Goal: Task Accomplishment & Management: Complete application form

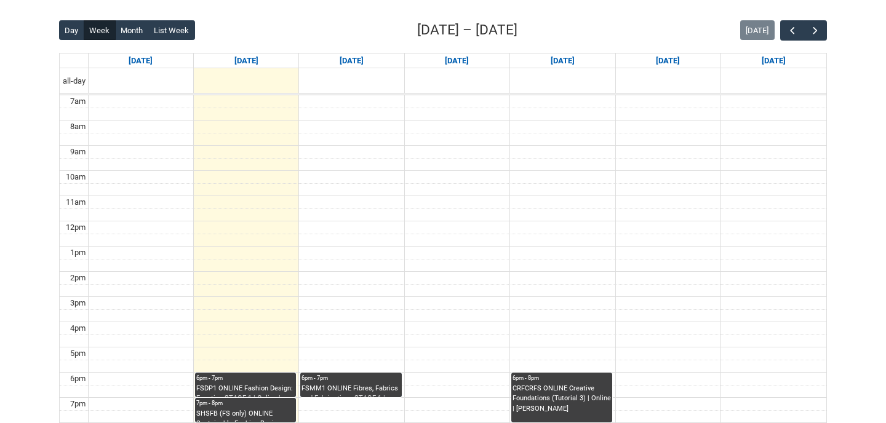
scroll to position [301, 0]
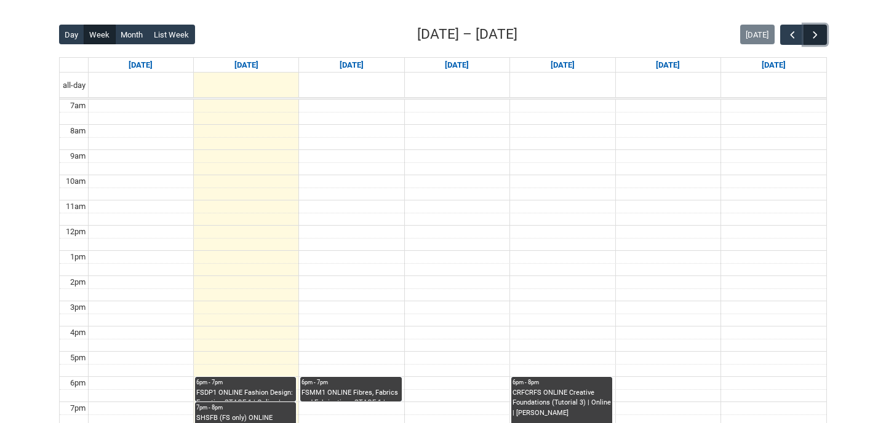
click at [819, 36] on span "button" at bounding box center [815, 35] width 12 height 12
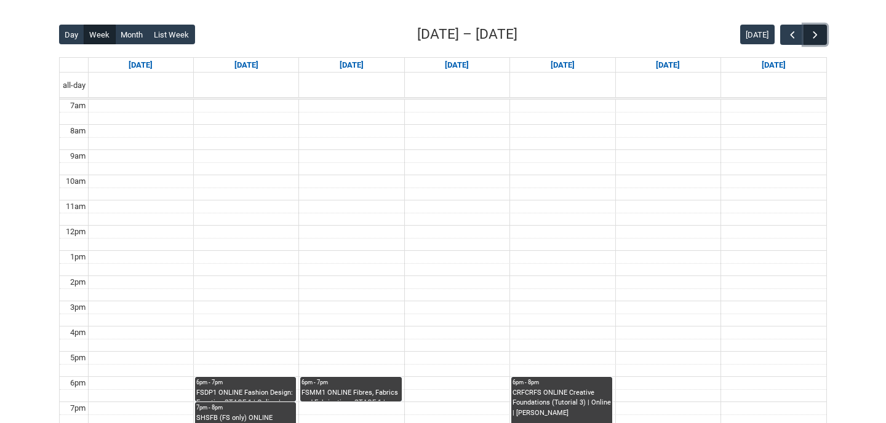
click at [819, 36] on span "button" at bounding box center [815, 35] width 12 height 12
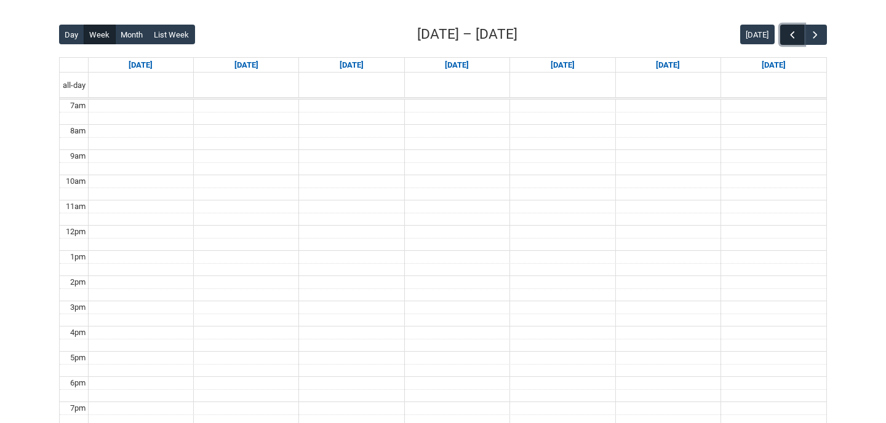
click at [793, 33] on span "button" at bounding box center [792, 35] width 12 height 12
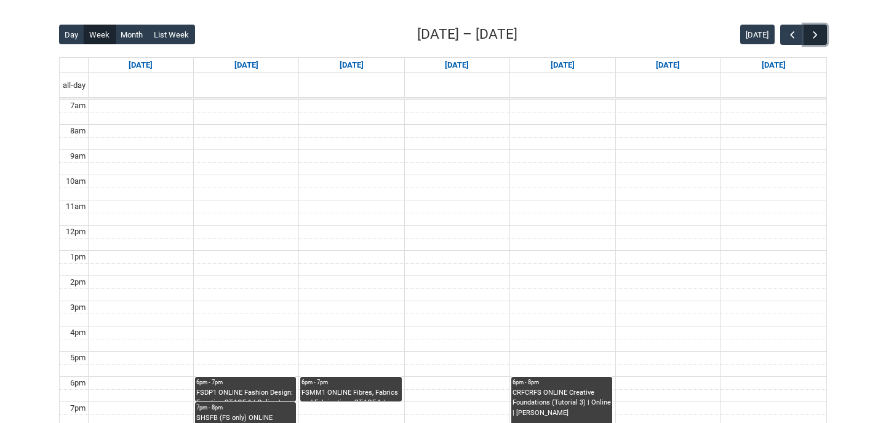
click at [819, 32] on span "button" at bounding box center [815, 35] width 12 height 12
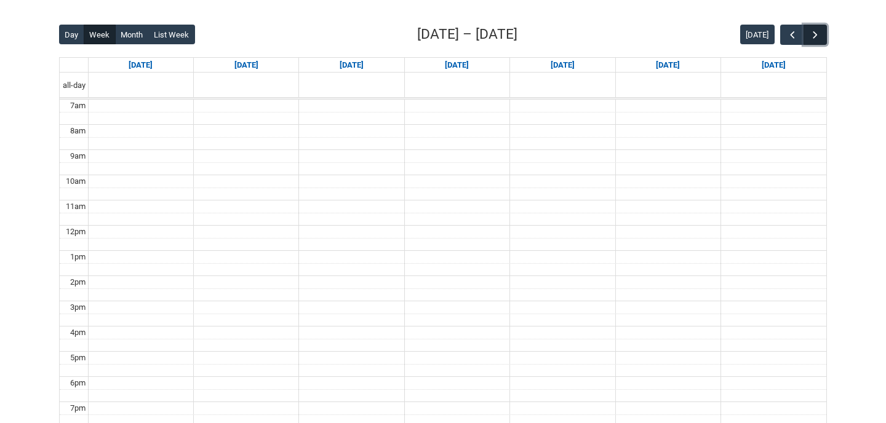
click at [816, 31] on span "button" at bounding box center [815, 35] width 12 height 12
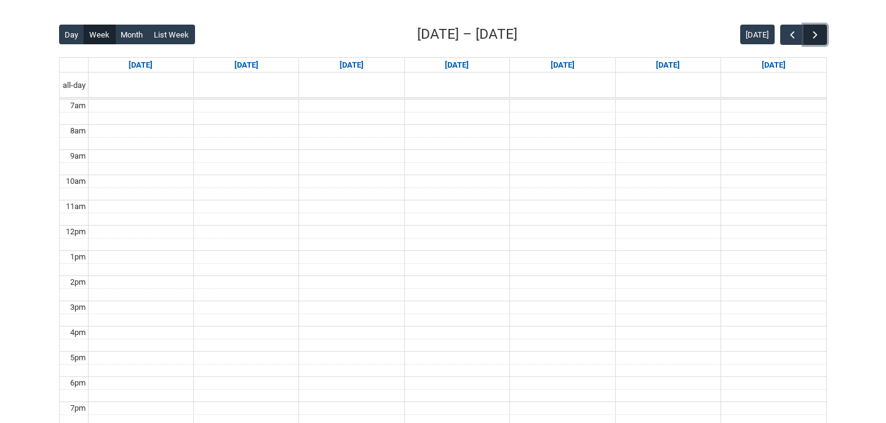
click at [816, 31] on span "button" at bounding box center [815, 35] width 12 height 12
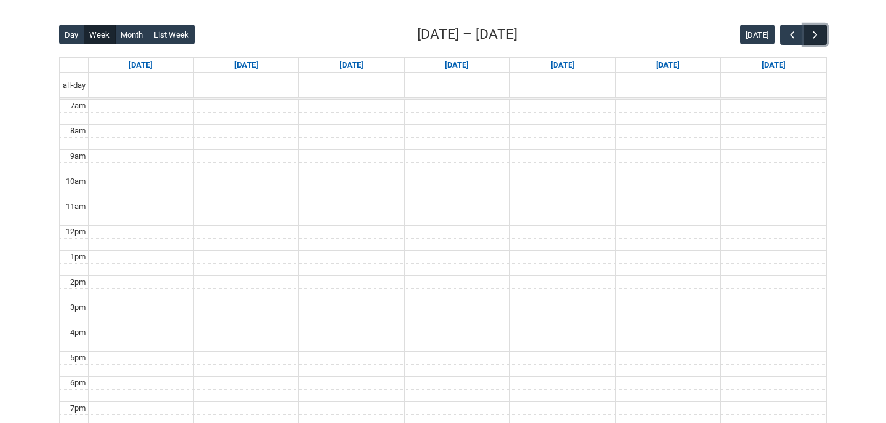
click at [816, 31] on span "button" at bounding box center [815, 35] width 12 height 12
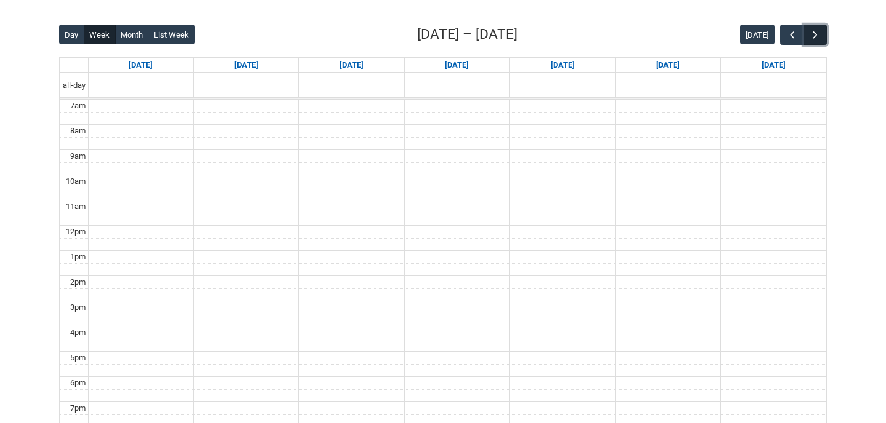
click at [816, 31] on span "button" at bounding box center [815, 35] width 12 height 12
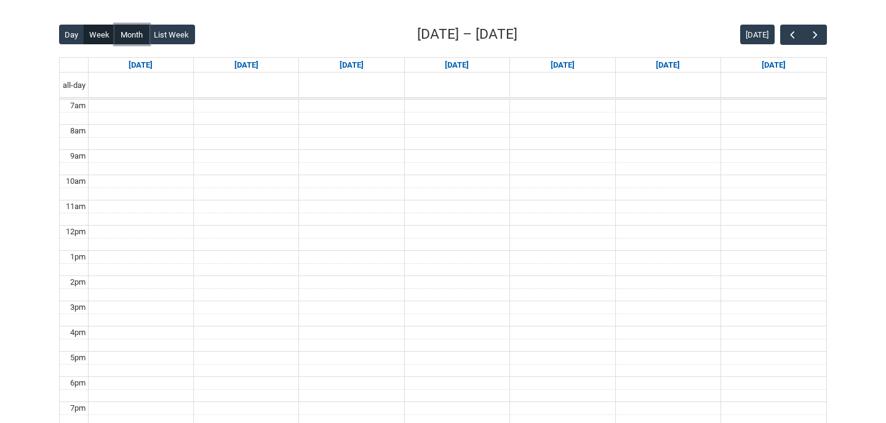
click at [135, 37] on button "Month" at bounding box center [132, 35] width 34 height 20
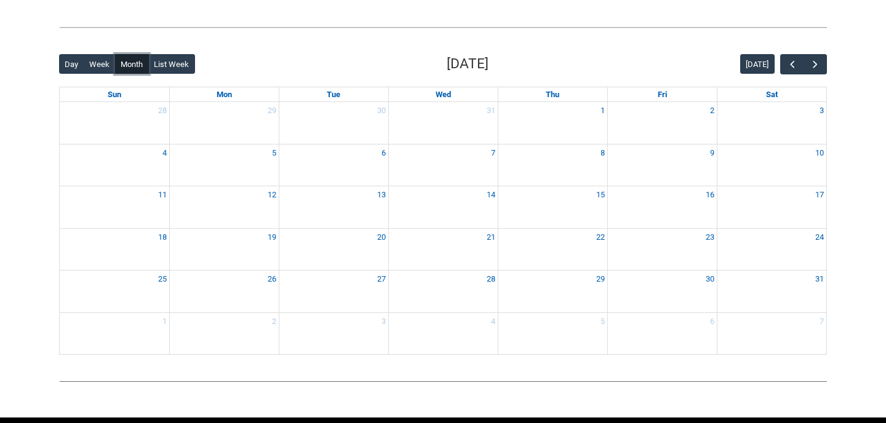
scroll to position [268, 0]
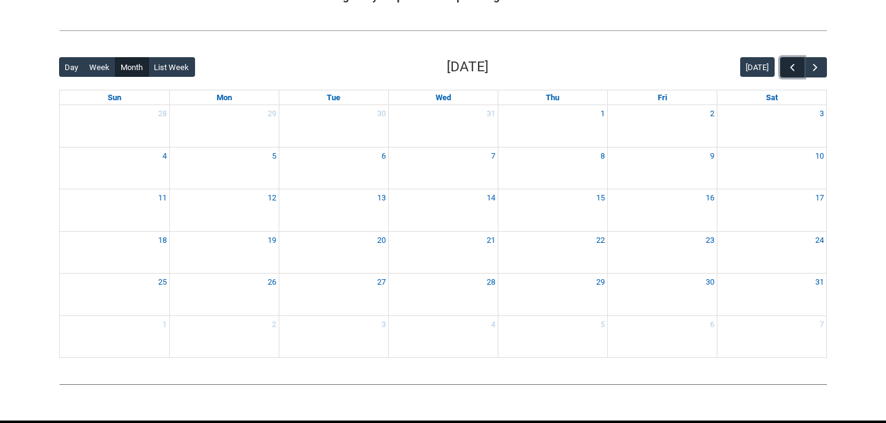
click at [789, 70] on span "button" at bounding box center [792, 68] width 12 height 12
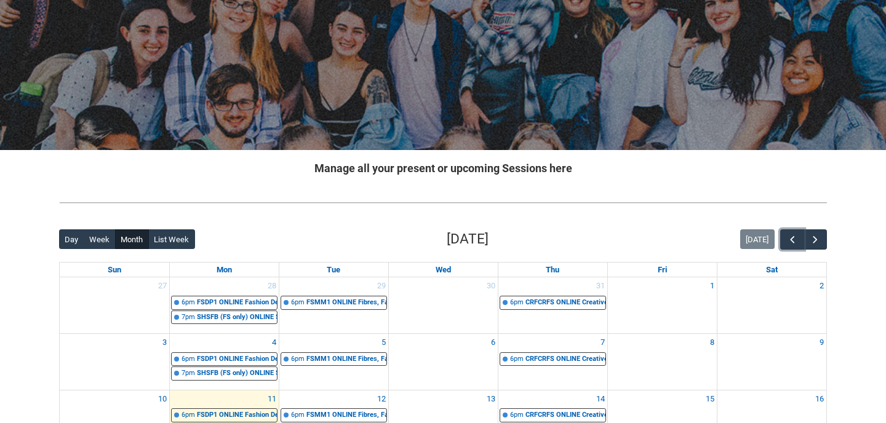
scroll to position [0, 0]
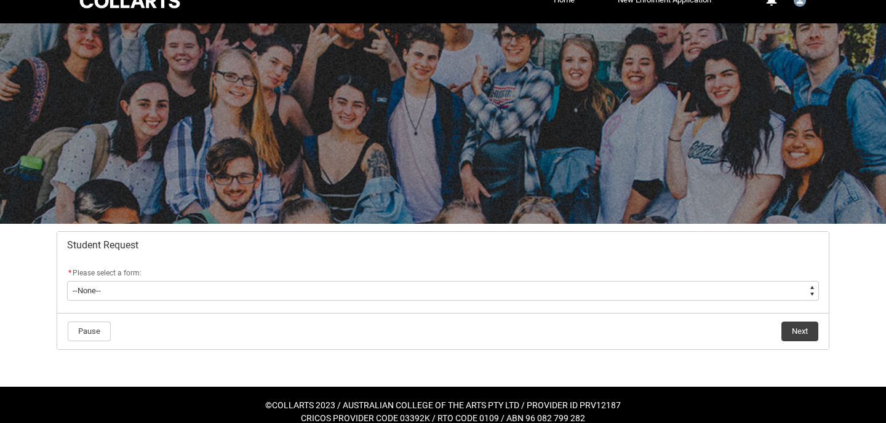
scroll to position [36, 0]
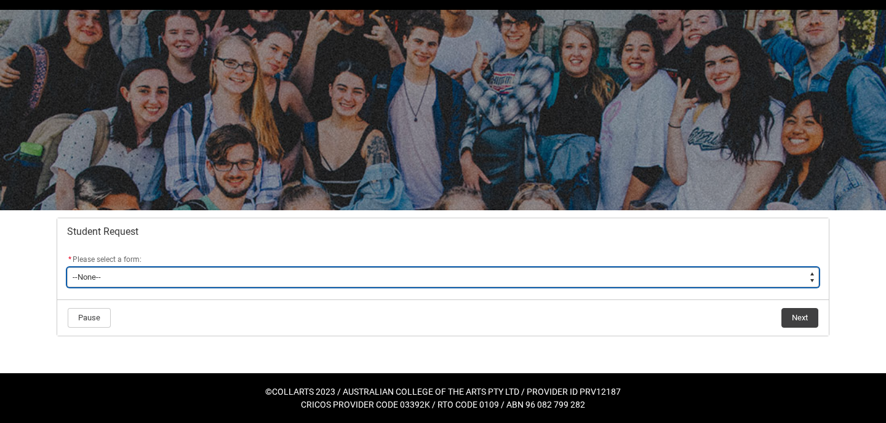
click at [285, 276] on select "--None-- Academic Transcript Application to Appeal Assignment Extension Change …" at bounding box center [443, 278] width 752 height 20
type lightning-select "Assignment_Extension_Choice"
select select "Assignment_Extension_Choice"
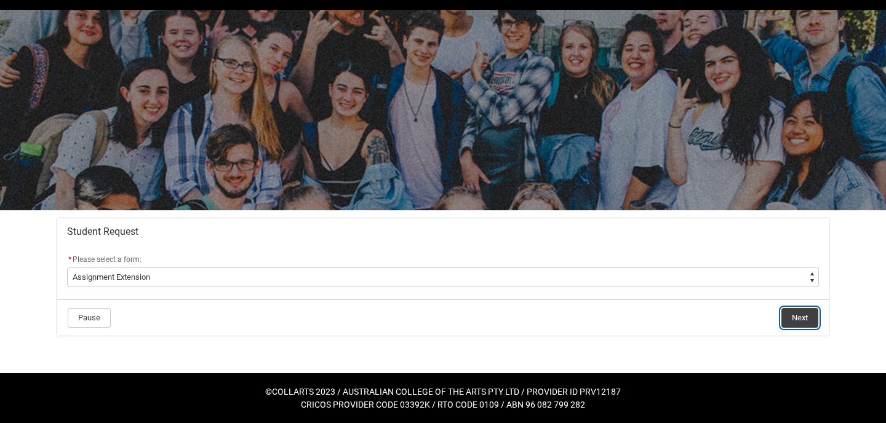
click at [805, 316] on button "Next" at bounding box center [799, 318] width 37 height 20
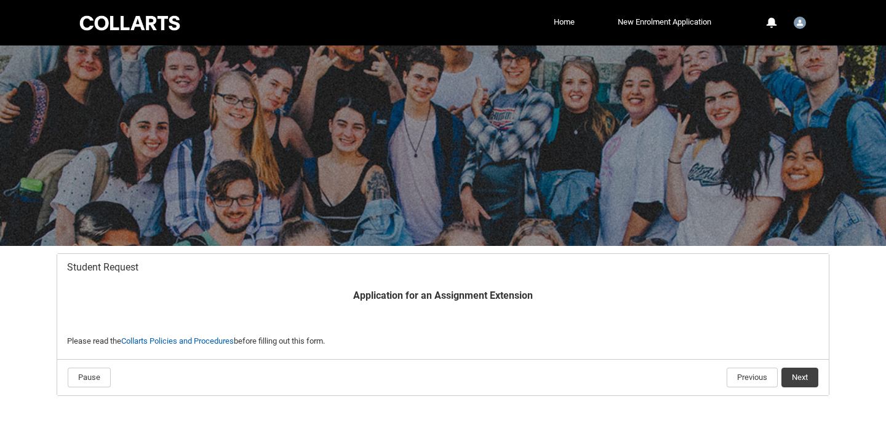
scroll to position [60, 0]
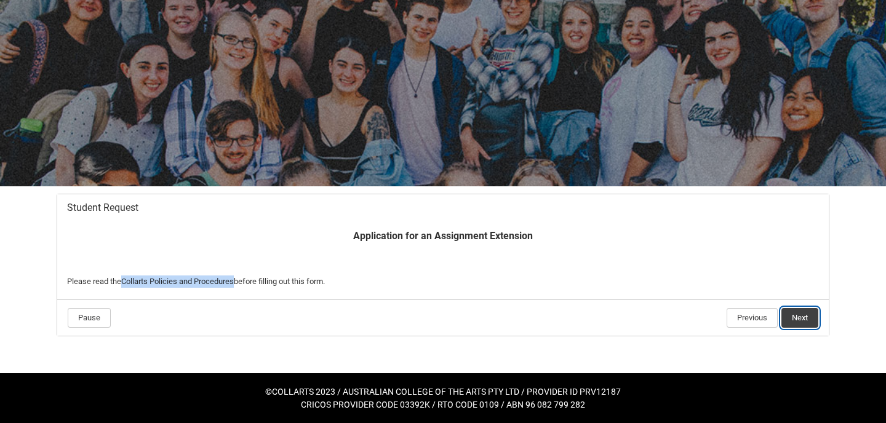
click at [796, 314] on button "Next" at bounding box center [799, 318] width 37 height 20
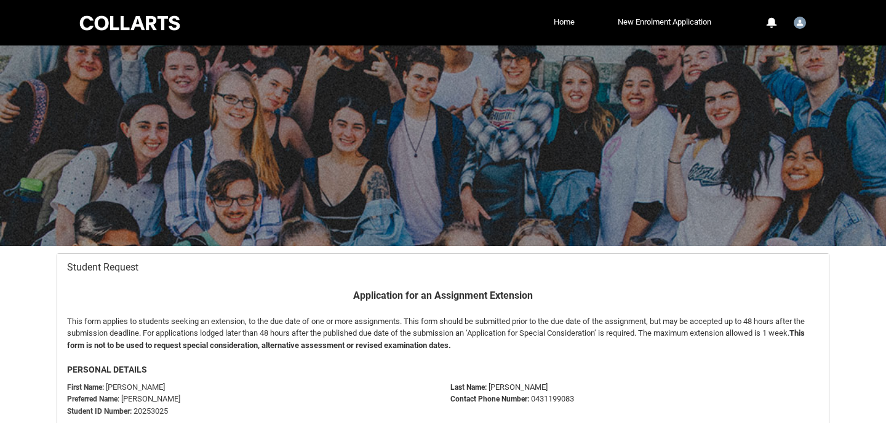
scroll to position [131, 0]
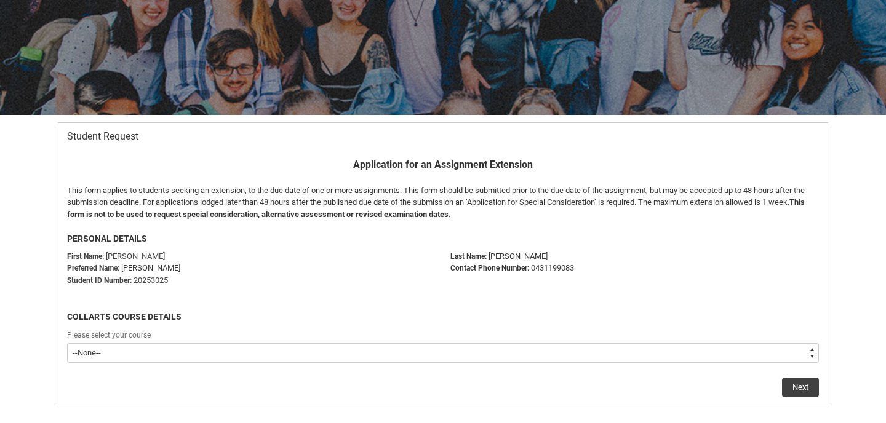
click at [339, 349] on select "--None-- Diploma of Design (Fashion & Sustainability)" at bounding box center [443, 353] width 752 height 20
type lightning-select "recordPicklist_ProgramEnrollment.a0jOZ000004YyQrYAK"
select select "recordPicklist_ProgramEnrollment.a0jOZ000004YyQrYAK"
click at [797, 392] on button "Next" at bounding box center [800, 388] width 37 height 20
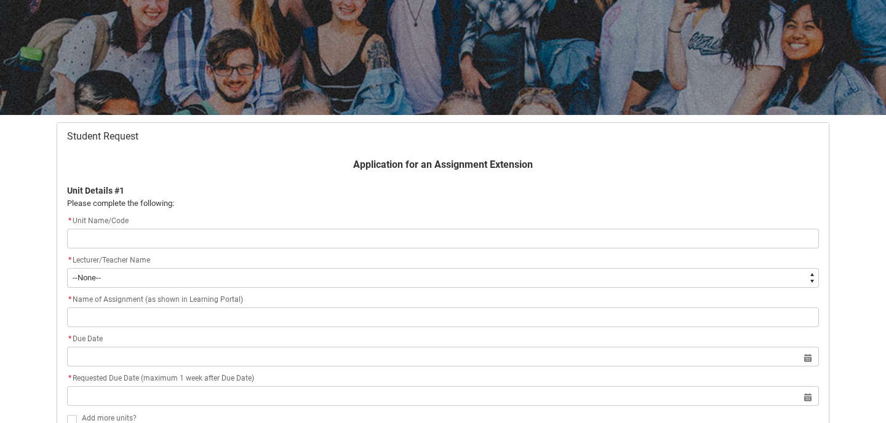
click at [737, 214] on div "* Unit Name/Code" at bounding box center [443, 221] width 752 height 15
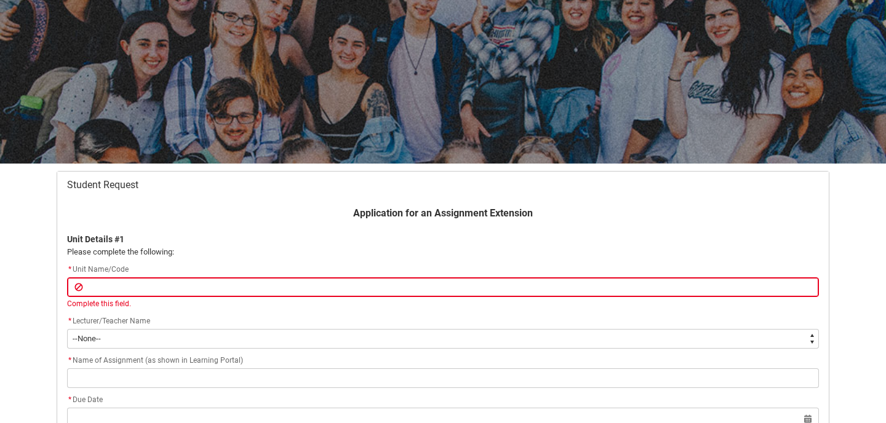
scroll to position [33, 0]
